Goal: Check status: Check status

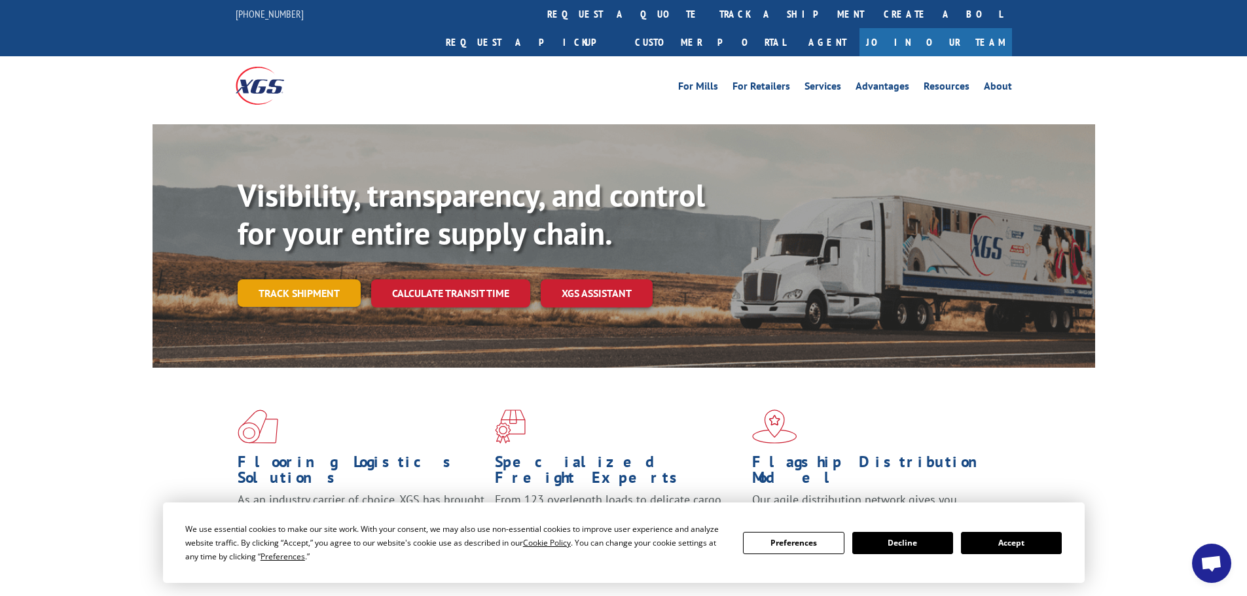
click at [285, 280] on link "Track shipment" at bounding box center [299, 293] width 123 height 27
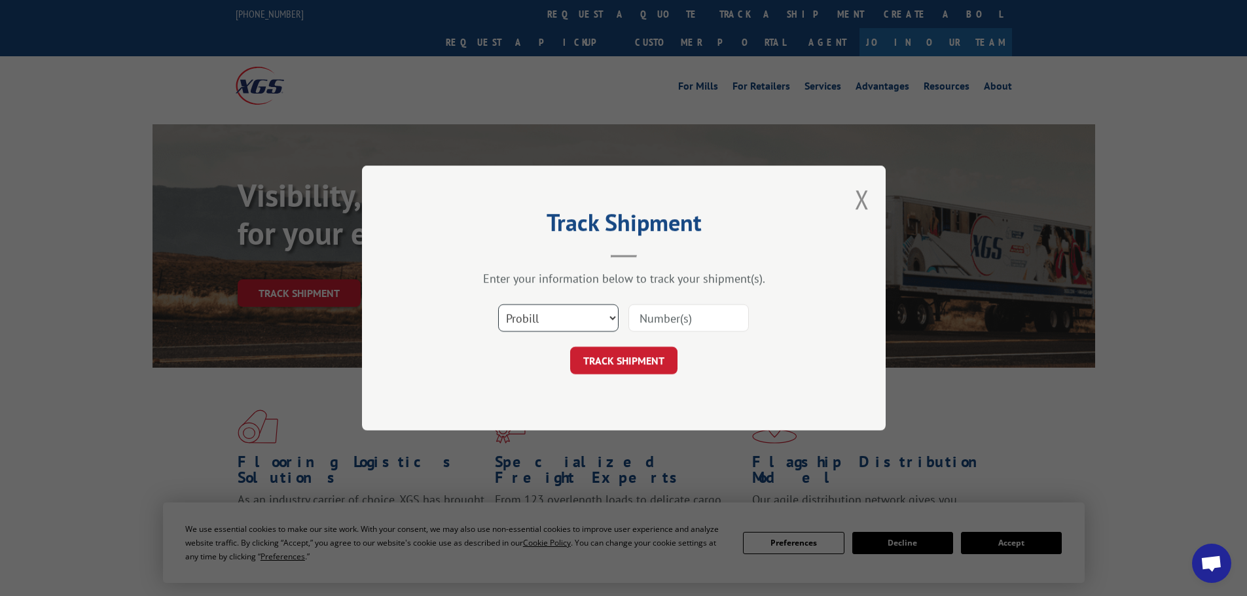
click at [611, 318] on select "Select category... Probill BOL PO" at bounding box center [558, 317] width 120 height 27
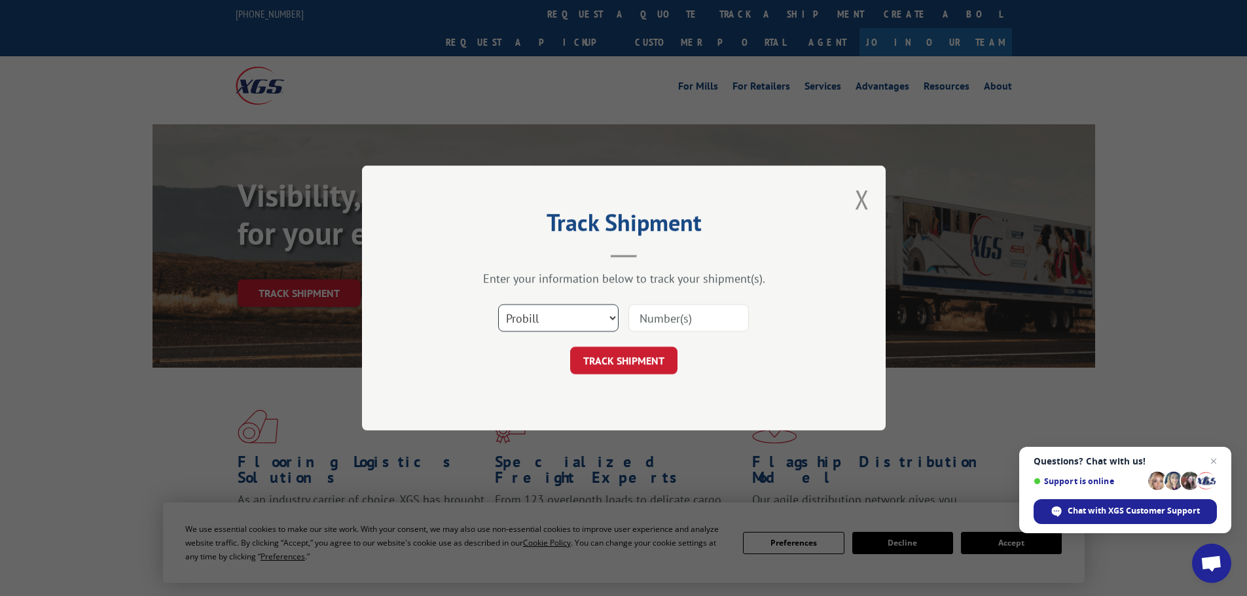
select select "po"
click at [498, 304] on select "Select category... Probill BOL PO" at bounding box center [558, 317] width 120 height 27
click at [655, 322] on input at bounding box center [688, 317] width 120 height 27
paste input "40513555"
type input "40513555"
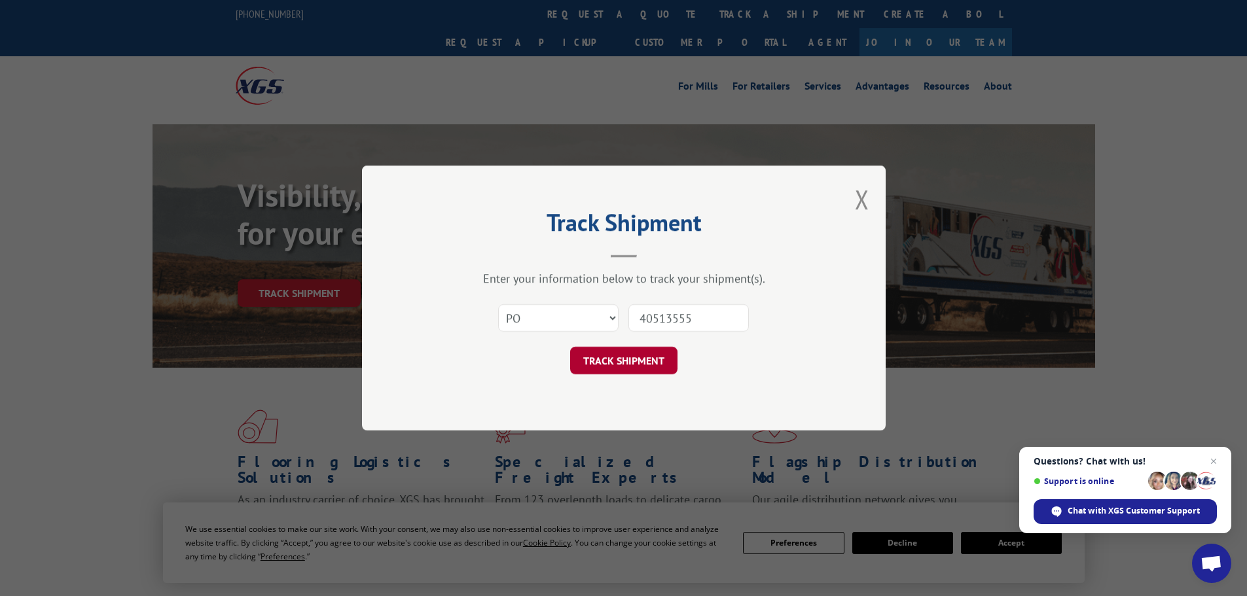
click at [636, 359] on button "TRACK SHIPMENT" at bounding box center [623, 360] width 107 height 27
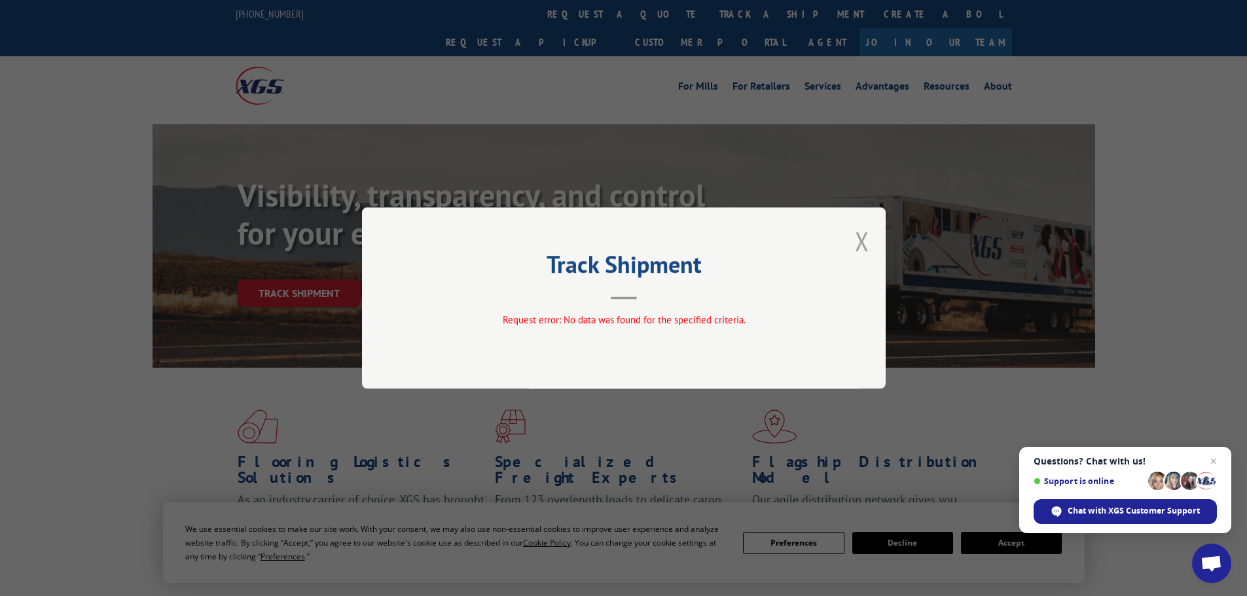
click at [861, 241] on button "Close modal" at bounding box center [862, 241] width 14 height 35
